Goal: Navigation & Orientation: Find specific page/section

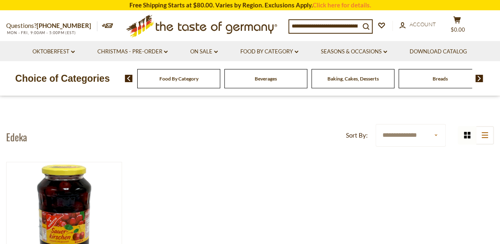
scroll to position [2, 0]
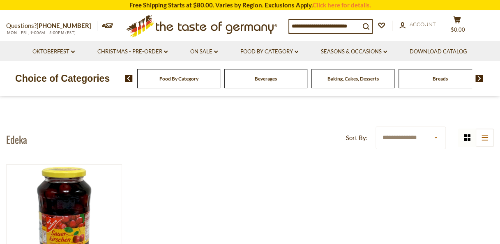
click at [480, 79] on img at bounding box center [480, 78] width 8 height 7
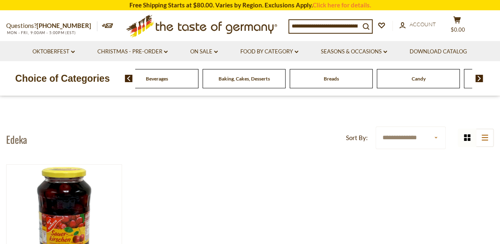
click at [480, 79] on img at bounding box center [480, 78] width 8 height 7
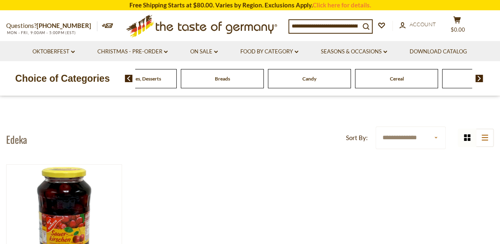
click at [480, 79] on img at bounding box center [480, 78] width 8 height 7
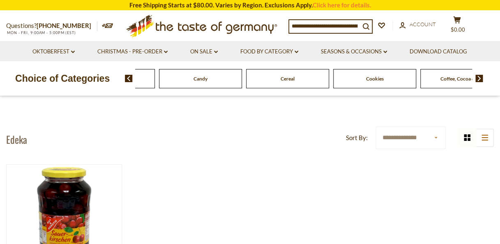
click at [480, 79] on img at bounding box center [480, 78] width 8 height 7
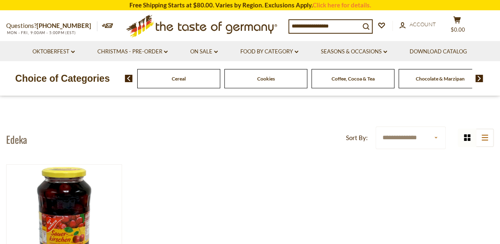
click at [480, 79] on img at bounding box center [480, 78] width 8 height 7
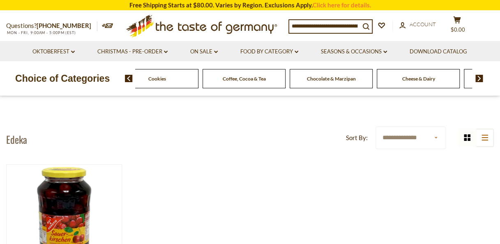
click at [480, 79] on img at bounding box center [480, 78] width 8 height 7
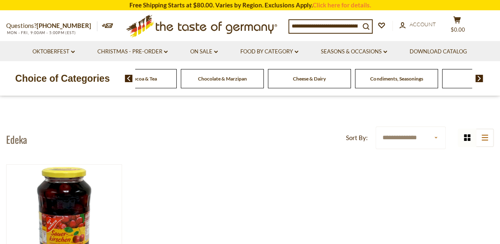
click at [480, 79] on img at bounding box center [480, 78] width 8 height 7
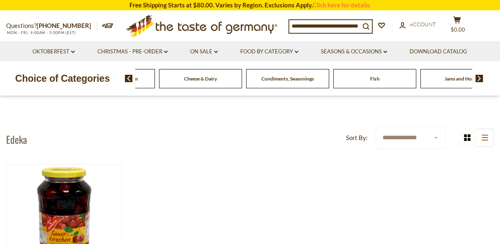
click at [480, 79] on img at bounding box center [480, 78] width 8 height 7
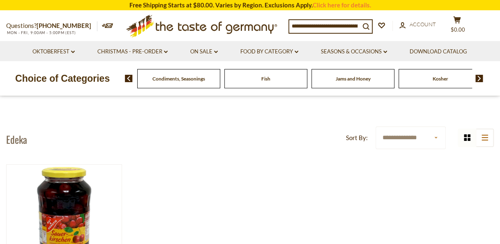
click at [480, 79] on img at bounding box center [480, 78] width 8 height 7
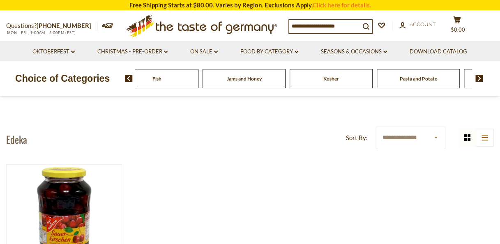
click at [480, 79] on img at bounding box center [480, 78] width 8 height 7
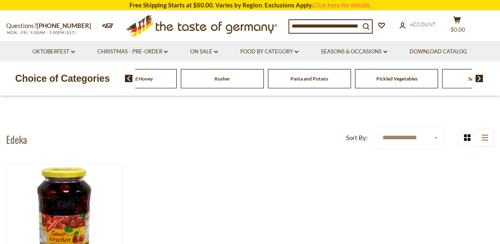
click at [480, 79] on img at bounding box center [480, 78] width 8 height 7
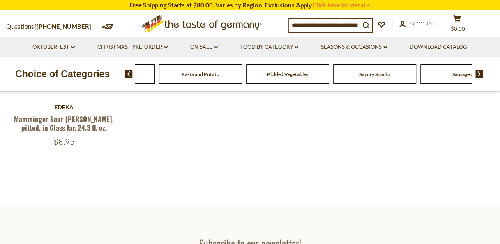
scroll to position [192, 0]
